Goal: Task Accomplishment & Management: Use online tool/utility

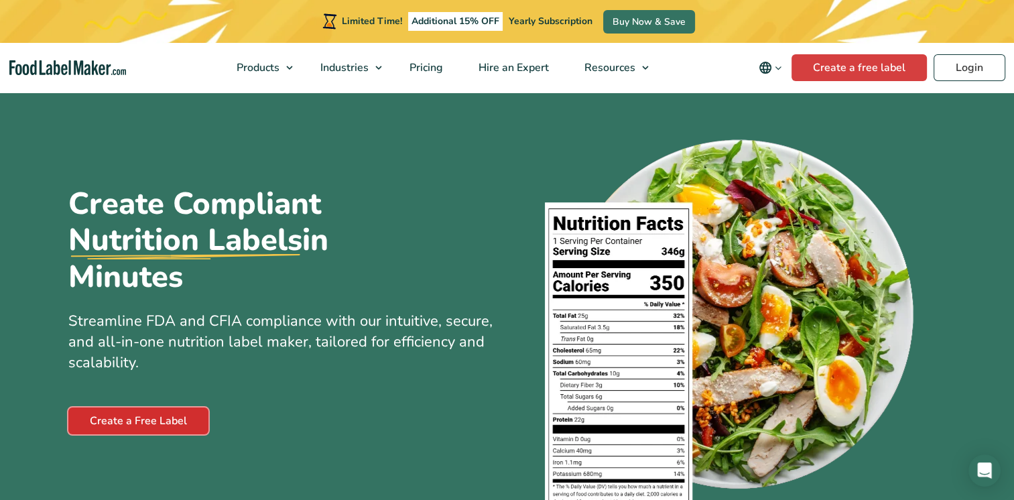
click at [151, 422] on link "Create a Free Label" at bounding box center [138, 421] width 140 height 27
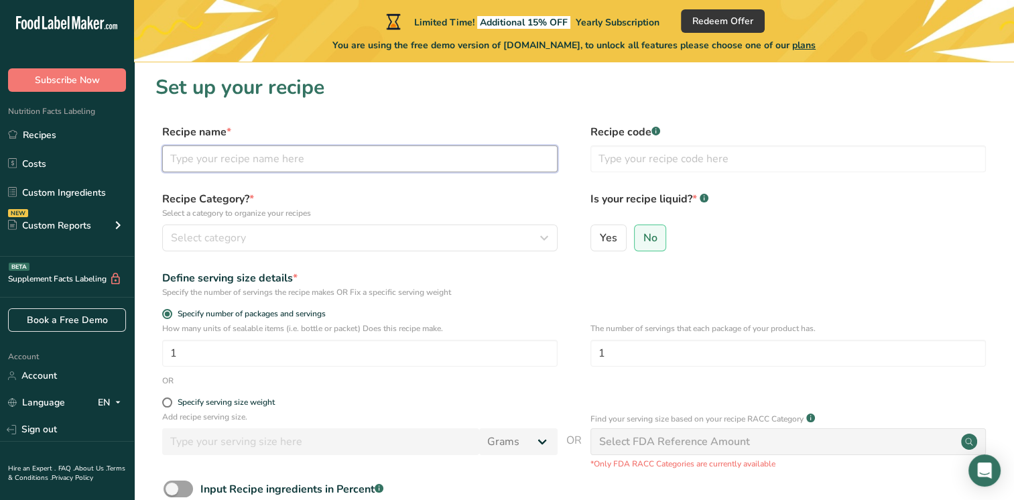
click at [191, 164] on input "text" at bounding box center [359, 158] width 395 height 27
